Goal: Purchase product/service

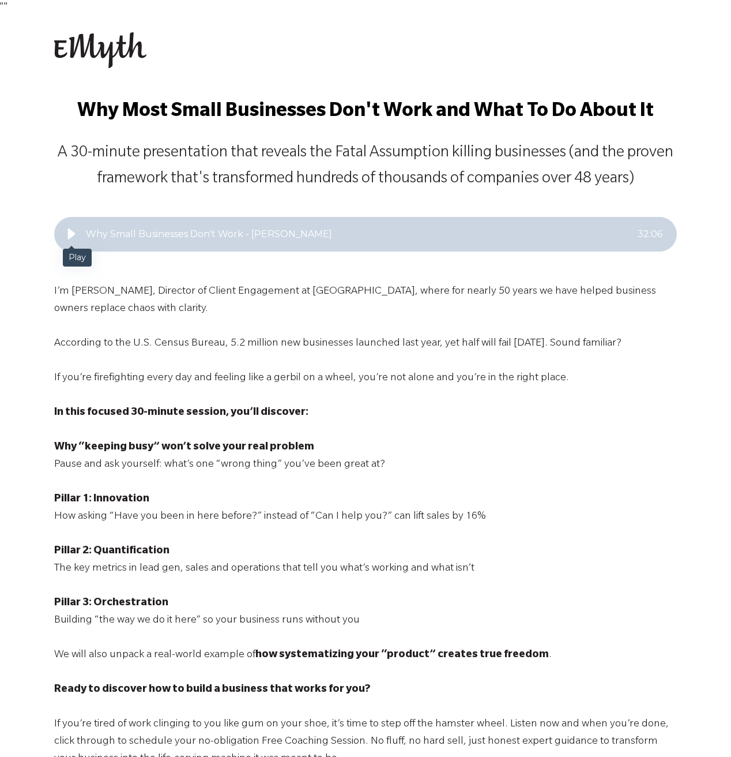
click at [67, 233] on icon "Play" at bounding box center [72, 234] width 14 height 14
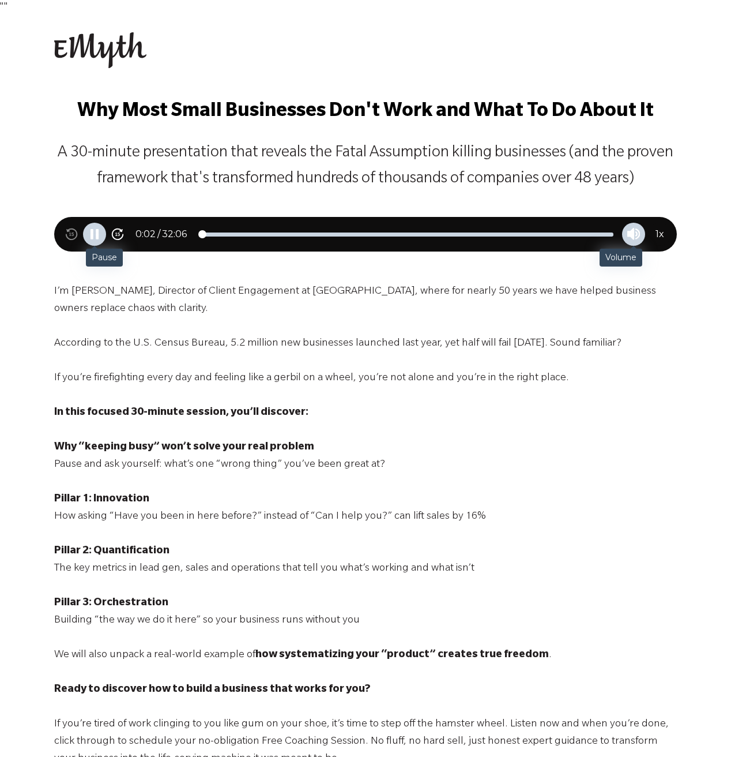
click at [635, 232] on icon "Volume" at bounding box center [634, 234] width 13 height 13
click at [609, 234] on div "Volume" at bounding box center [611, 234] width 57 height 4
click at [658, 233] on span "1 x" at bounding box center [660, 234] width 9 height 14
click at [662, 235] on icon "Speed up playback" at bounding box center [659, 234] width 13 height 13
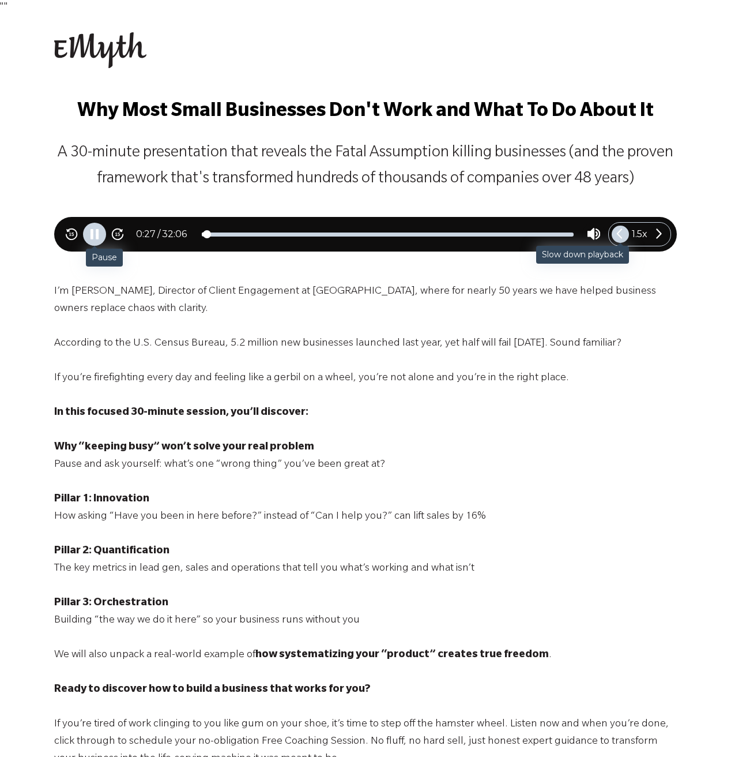
click at [624, 234] on icon "Slow down playback" at bounding box center [620, 234] width 13 height 13
click at [653, 232] on icon "Speed up playback" at bounding box center [659, 234] width 13 height 13
click at [98, 232] on icon "Pause" at bounding box center [97, 234] width 3 height 10
